Goal: Navigation & Orientation: Understand site structure

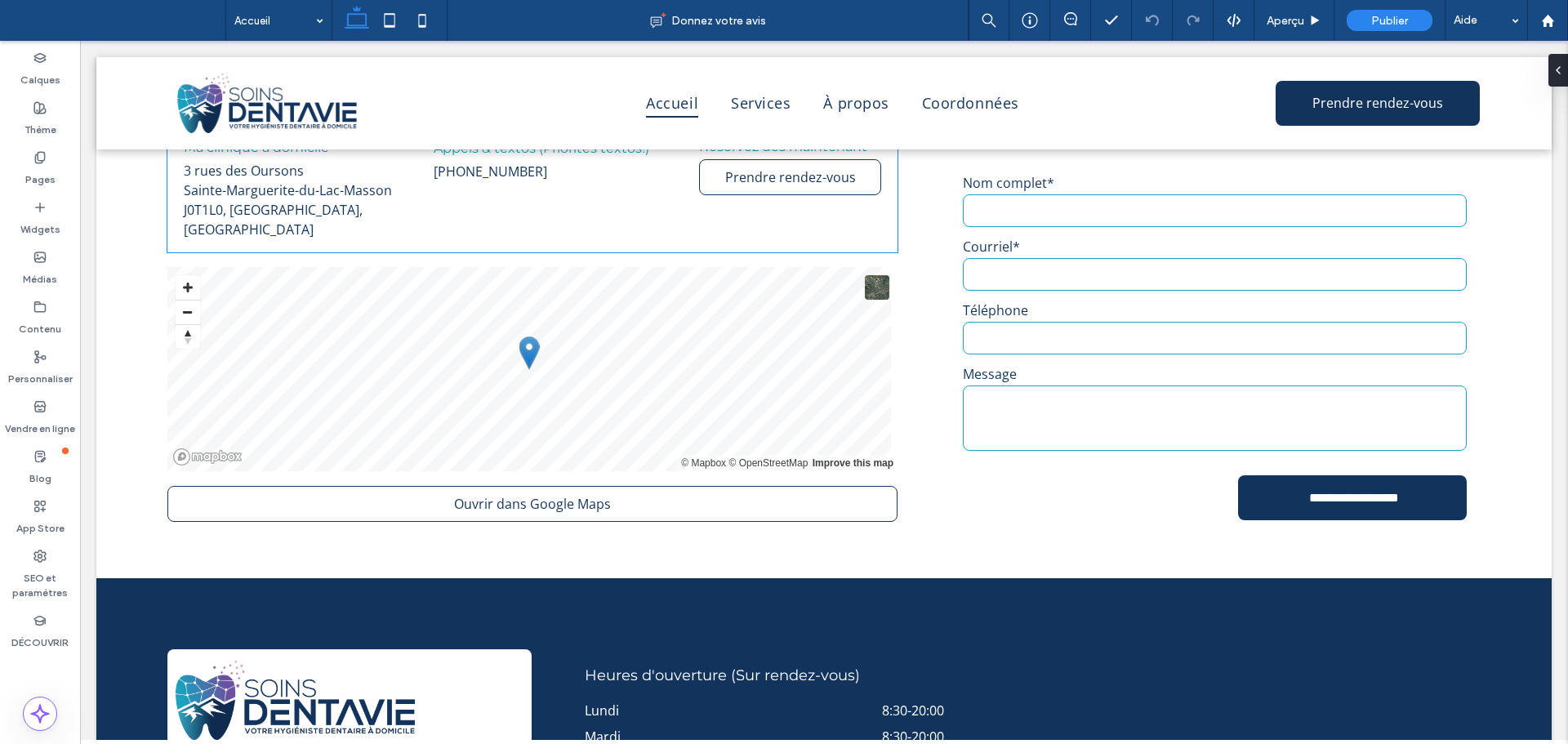
scroll to position [3265, 0]
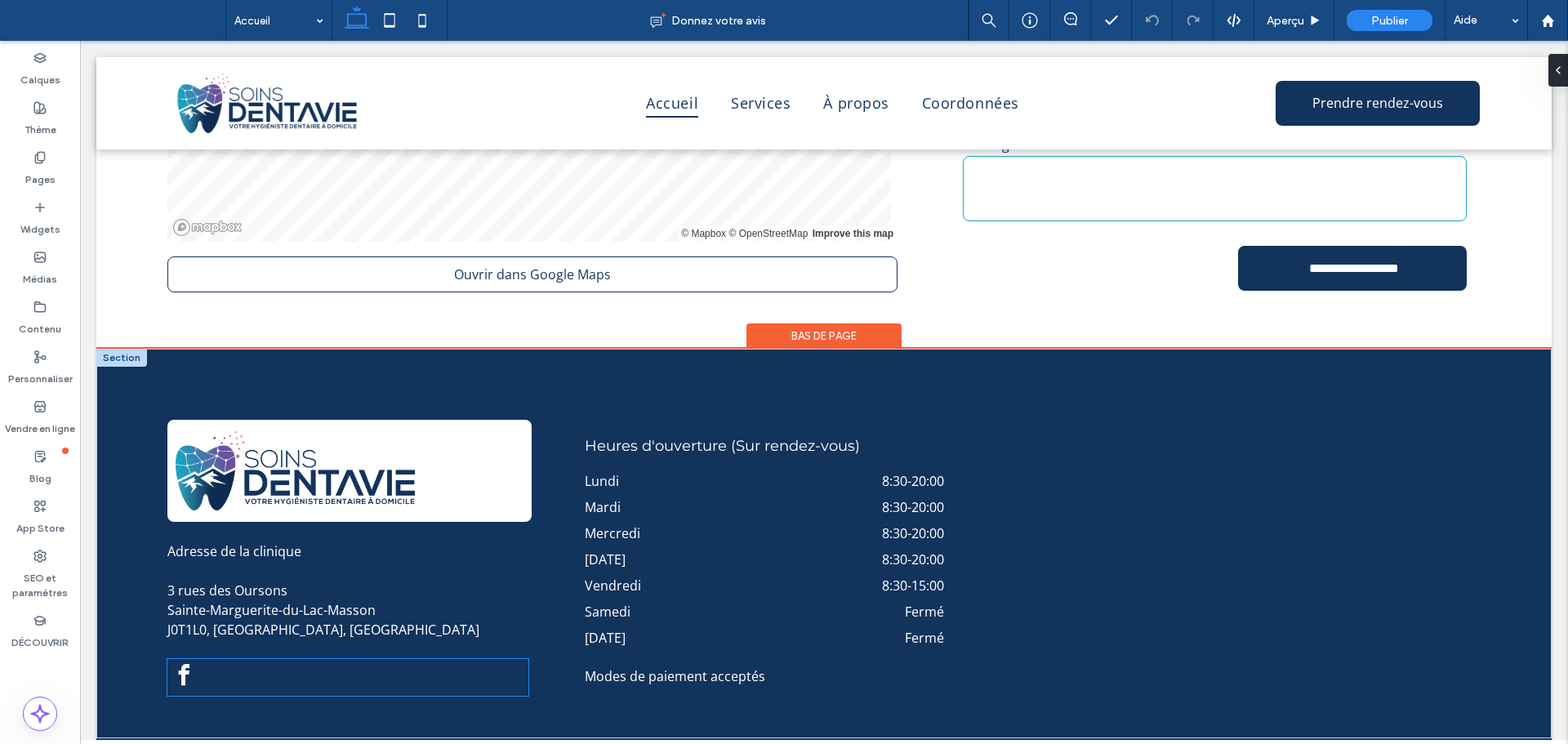
click at [187, 668] on span "facebook" at bounding box center [184, 674] width 33 height 33
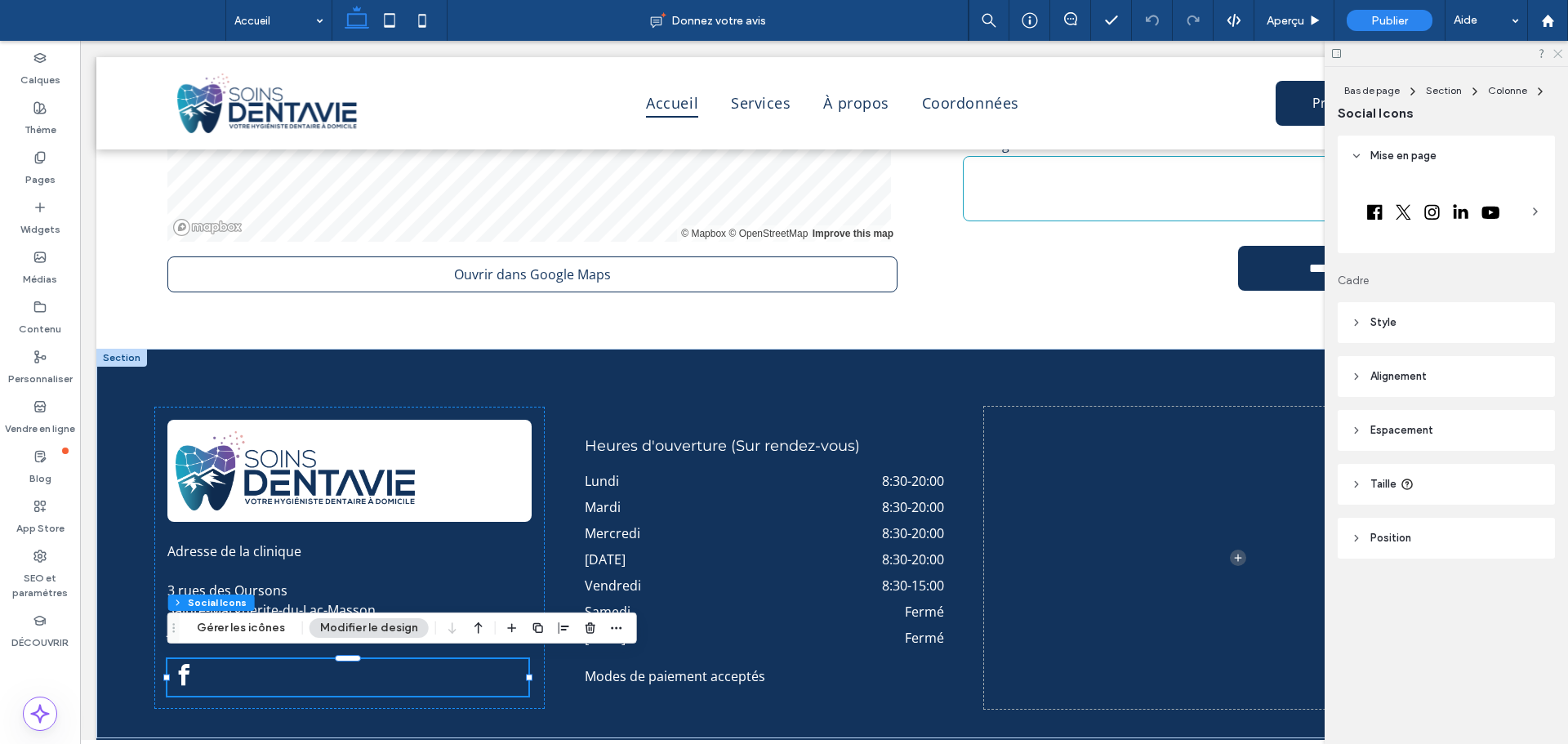
click at [1551, 52] on icon at bounding box center [1557, 53] width 11 height 11
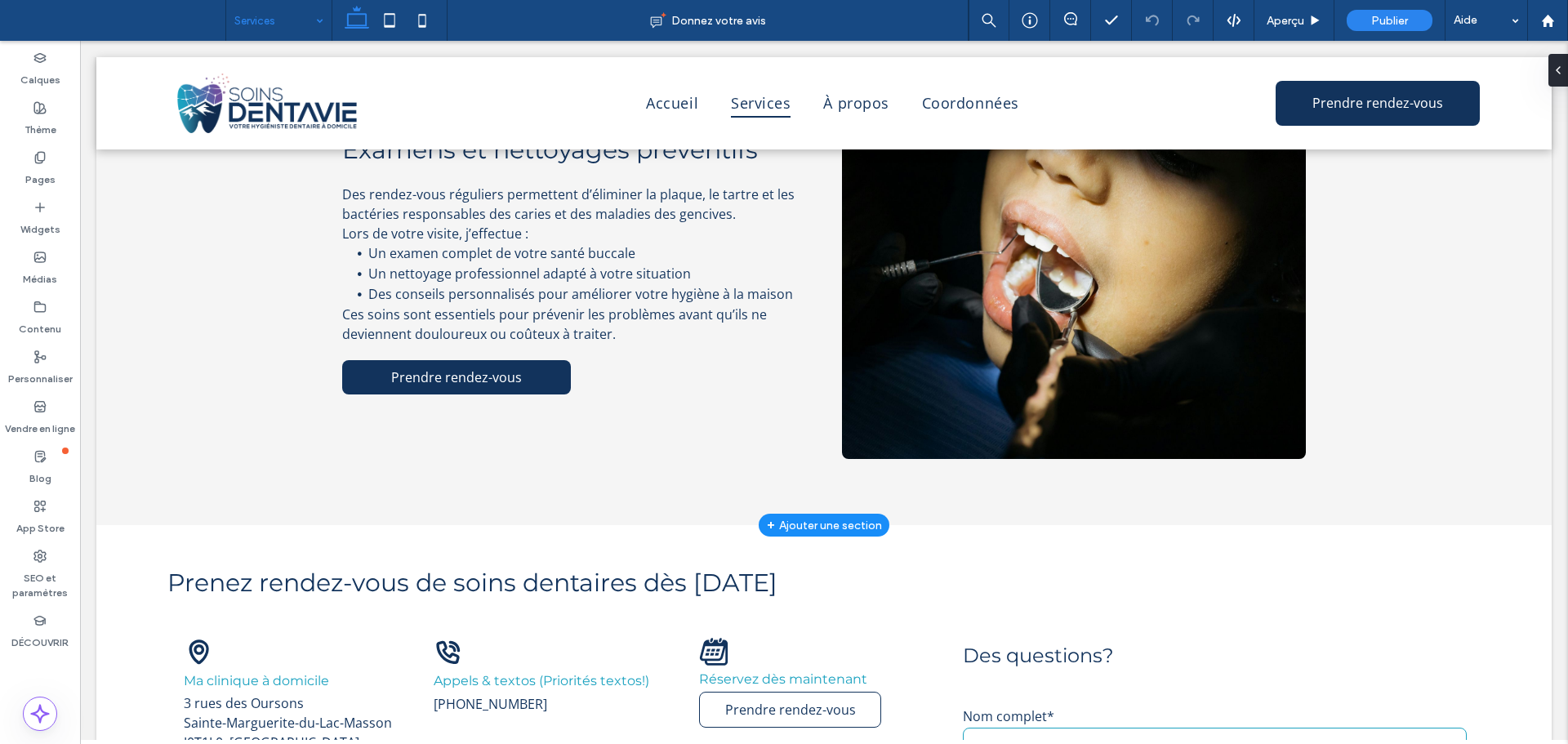
scroll to position [2286, 0]
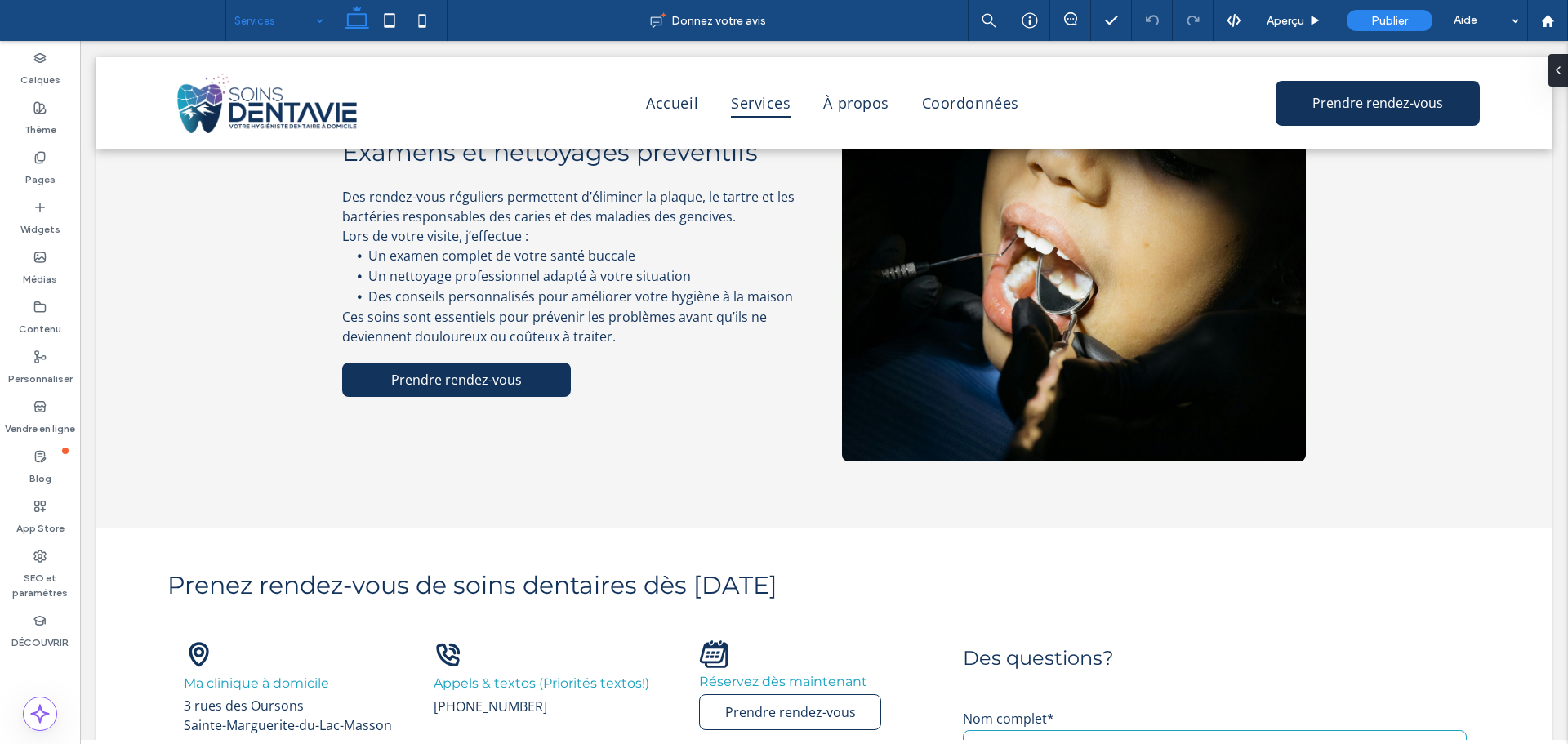
click at [260, 33] on input at bounding box center [275, 20] width 81 height 41
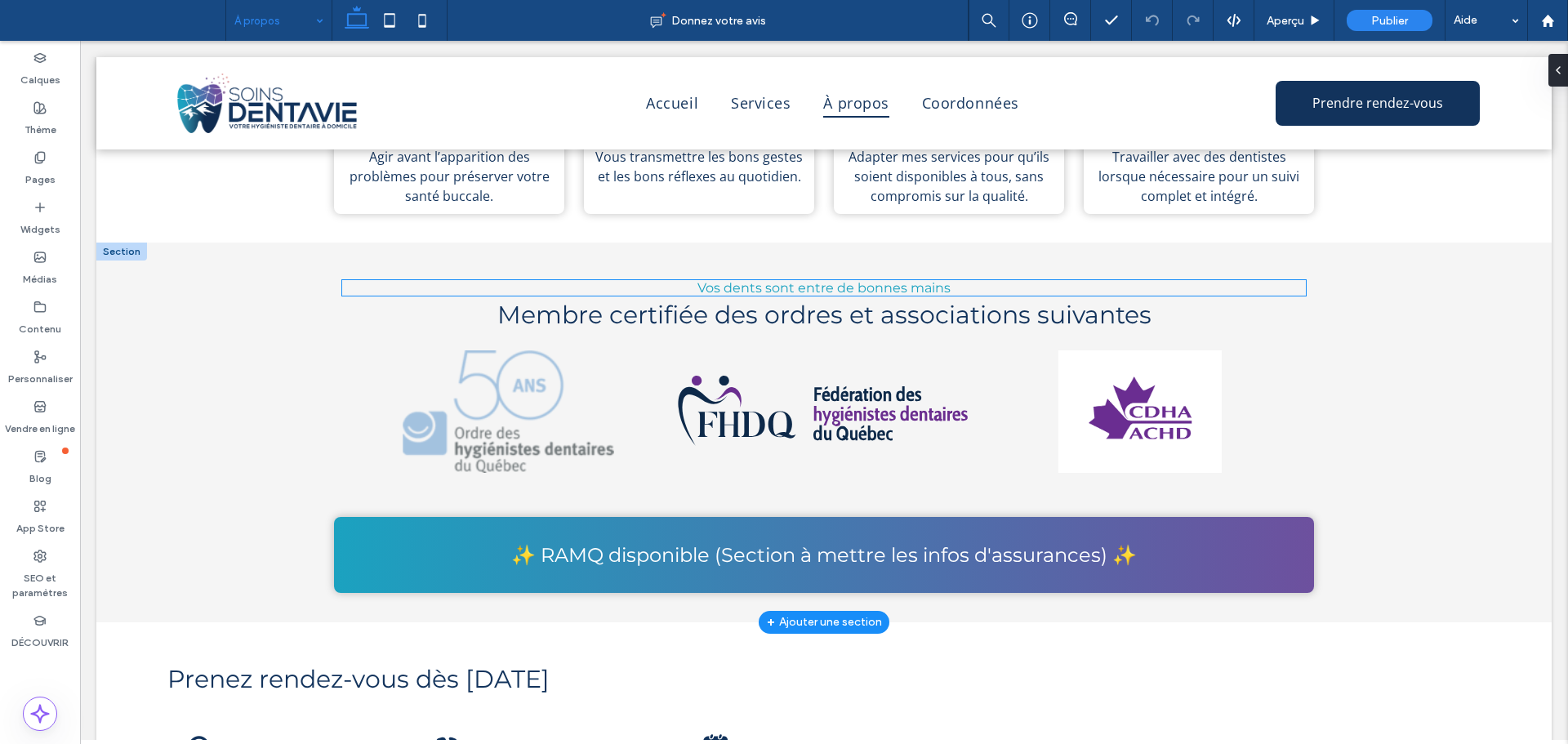
scroll to position [1796, 0]
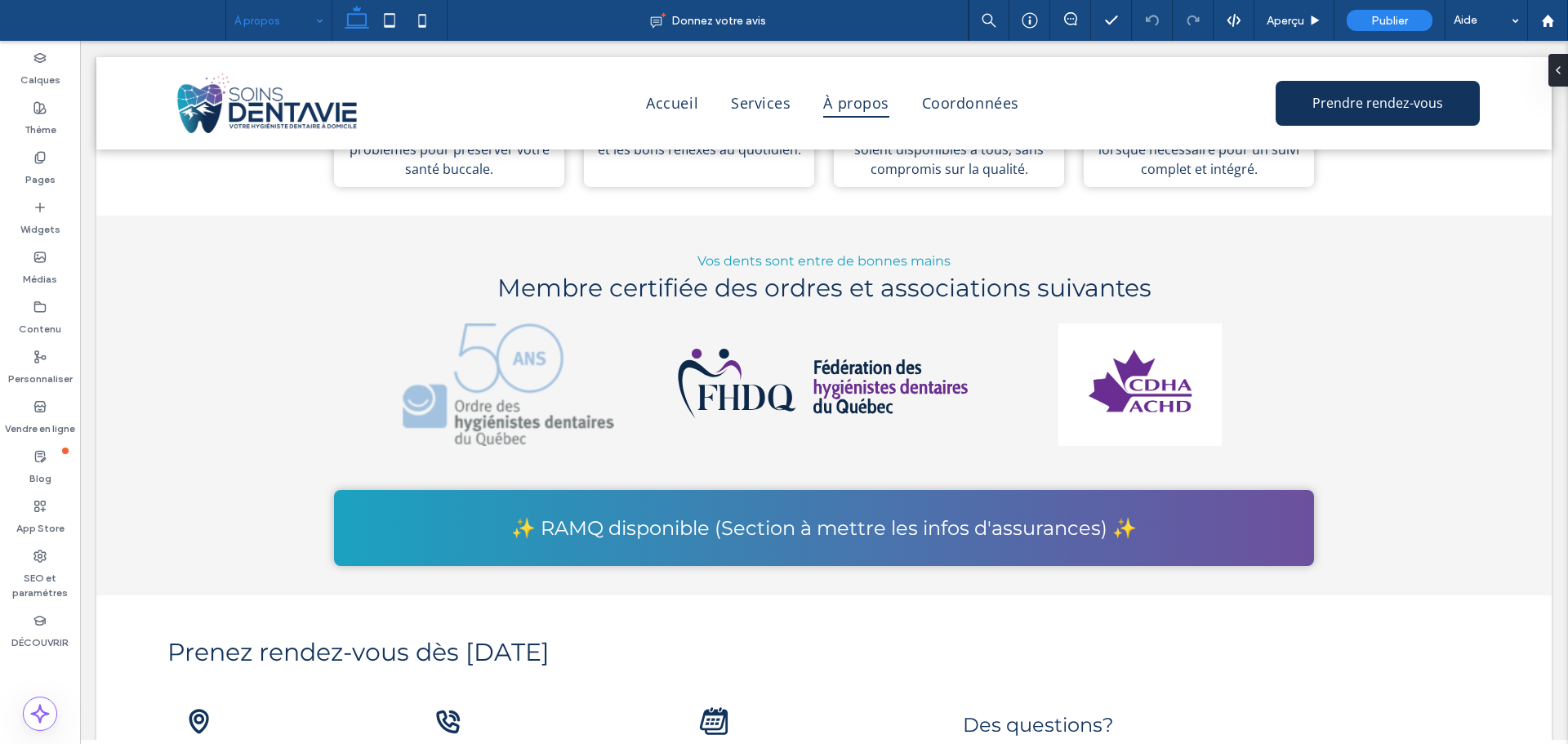
click at [270, 27] on input at bounding box center [275, 20] width 81 height 41
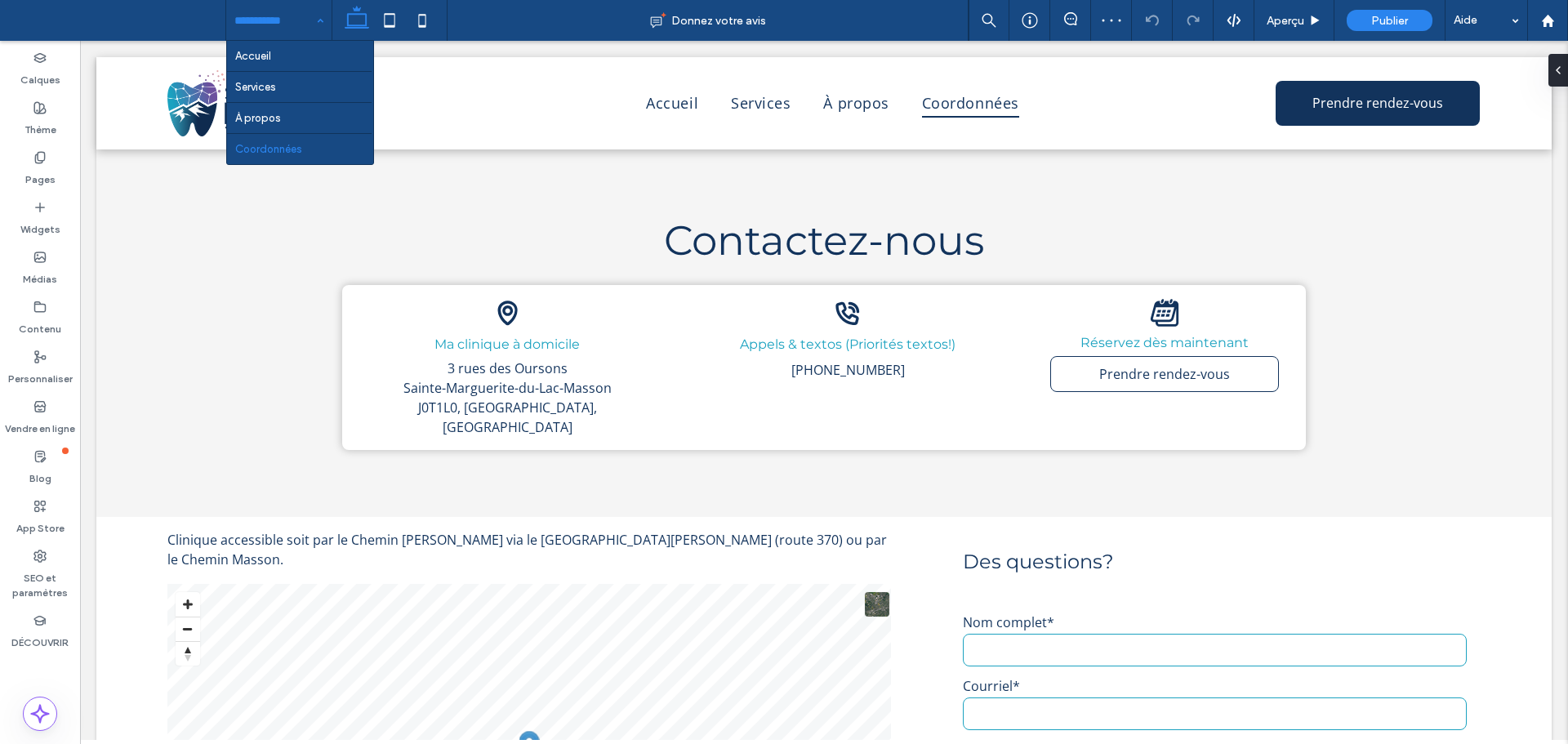
click at [260, 16] on input at bounding box center [275, 20] width 81 height 41
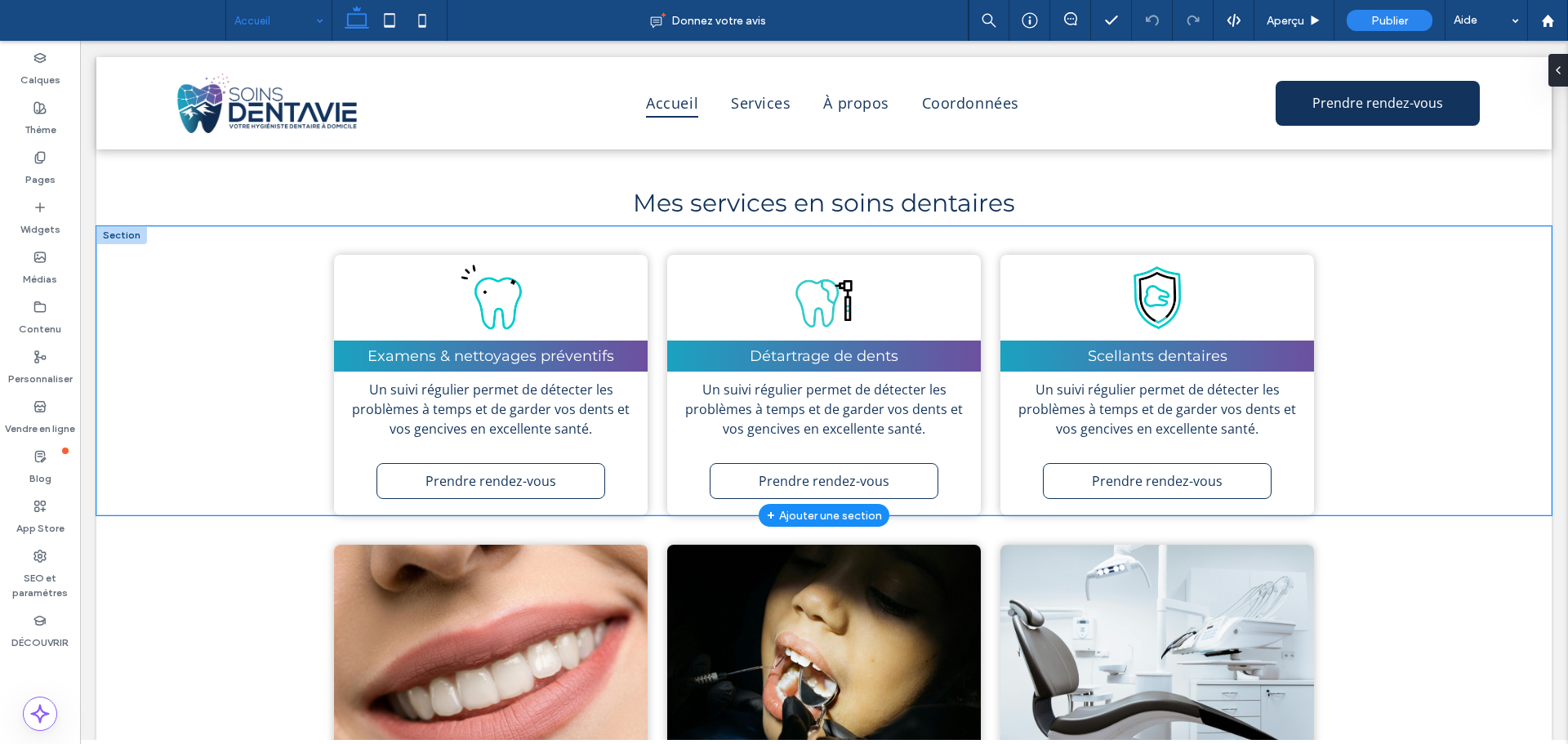
scroll to position [734, 0]
